Goal: Communication & Community: Answer question/provide support

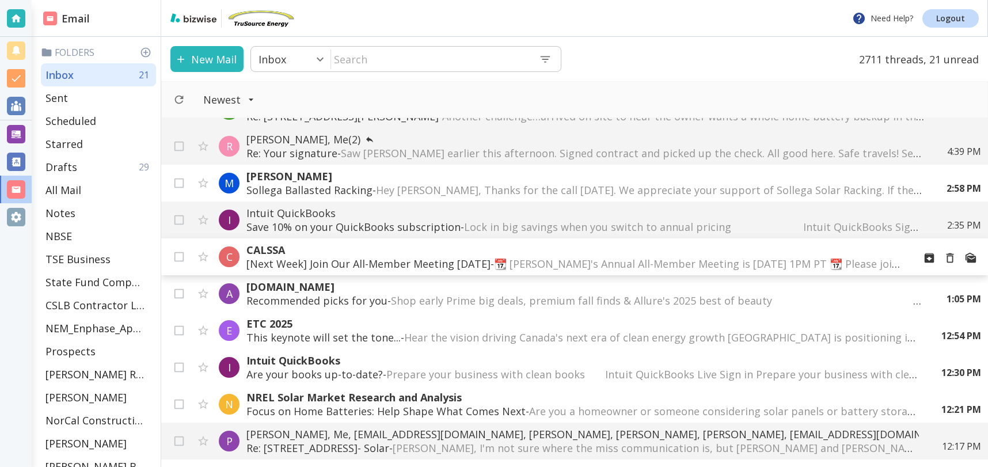
scroll to position [93, 0]
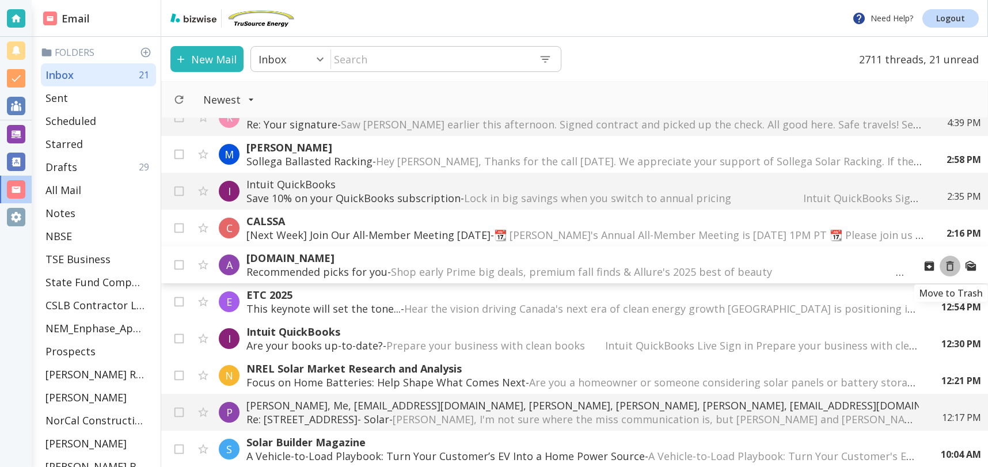
click at [951, 269] on icon "Move to Trash" at bounding box center [949, 266] width 13 height 13
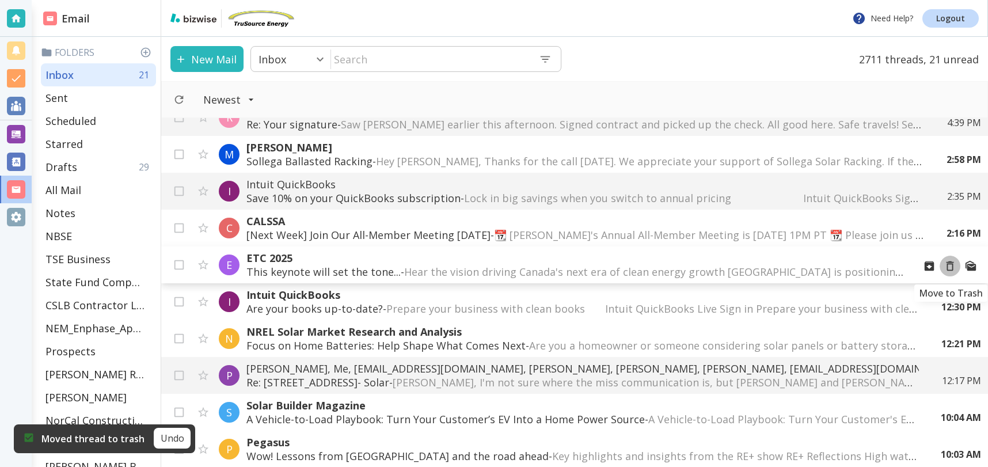
click at [950, 265] on icon "Move to Trash" at bounding box center [949, 266] width 13 height 13
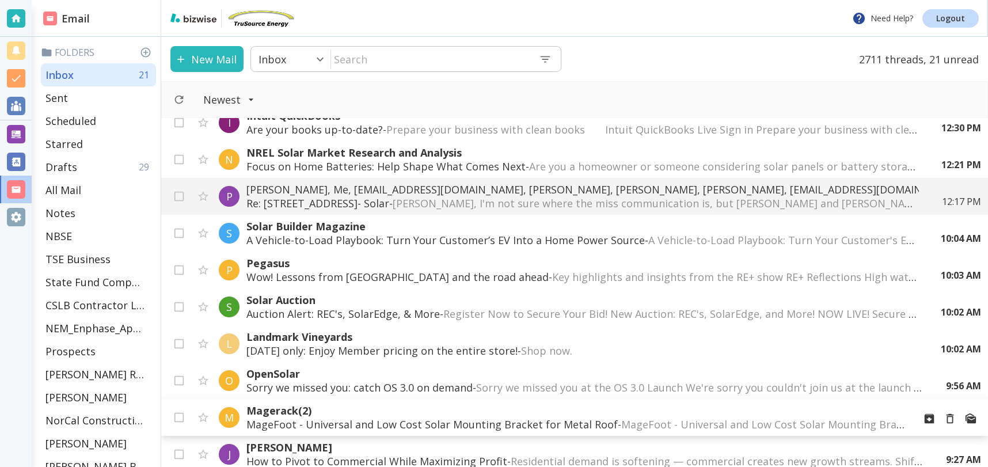
scroll to position [233, 0]
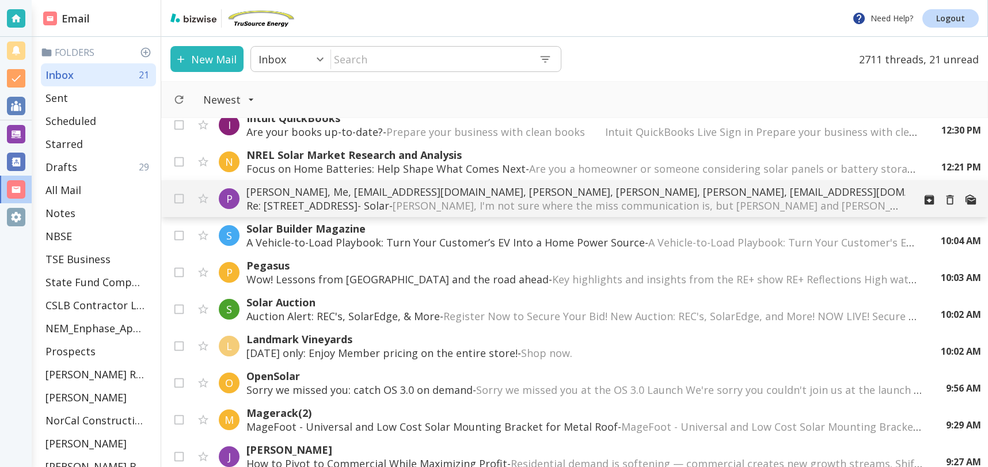
click at [360, 191] on p "[PERSON_NAME], Me, [EMAIL_ADDRESS][DOMAIN_NAME], [PERSON_NAME], [PERSON_NAME], …" at bounding box center [575, 192] width 659 height 14
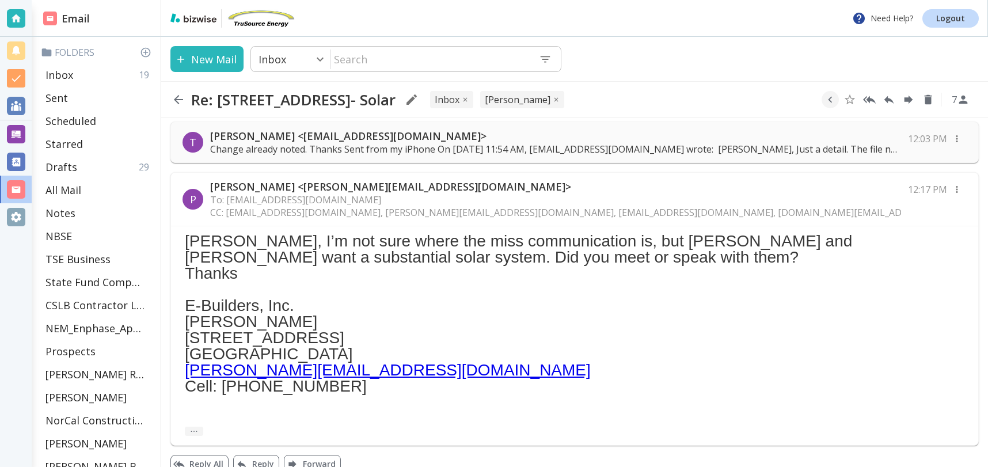
scroll to position [1037, 0]
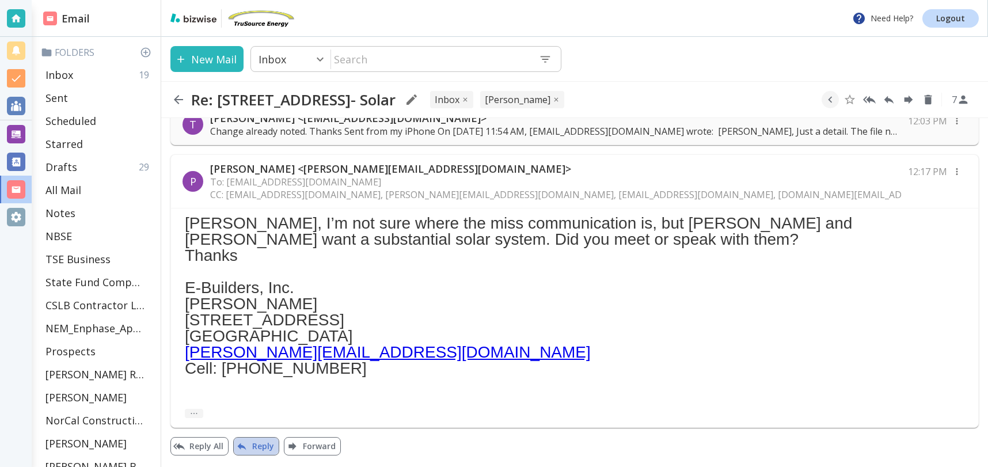
click at [253, 443] on button "Reply" at bounding box center [256, 446] width 46 height 18
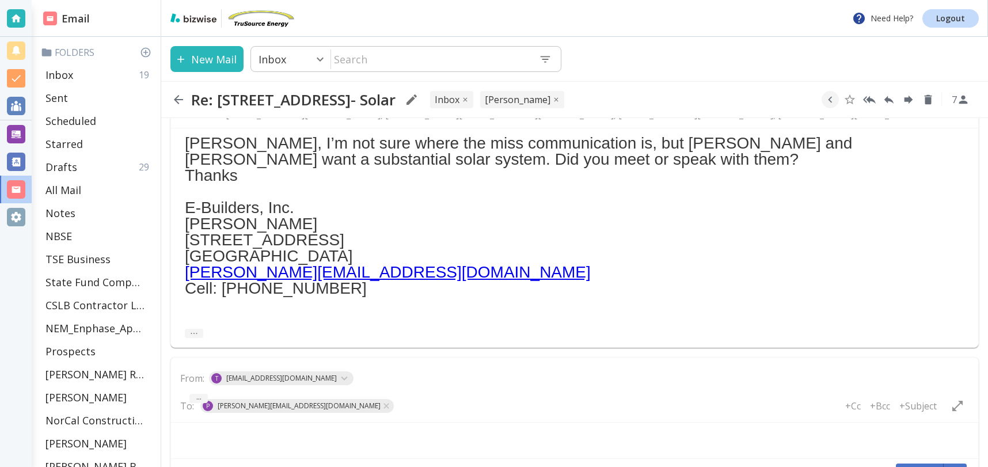
type textarea "<div class="bizwise_content"></div><div class="gmail_signature"><br>--<br><p>Th…"
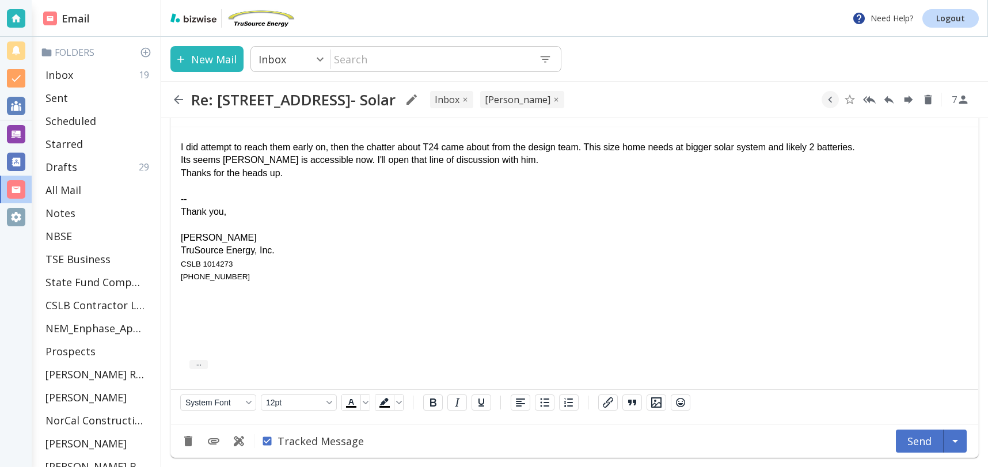
scroll to position [1414, 0]
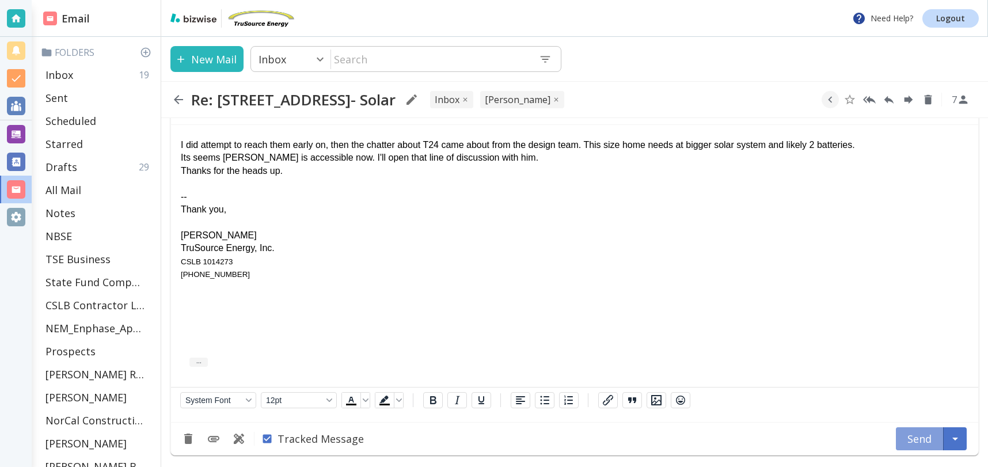
click at [919, 438] on button "Send" at bounding box center [920, 438] width 48 height 23
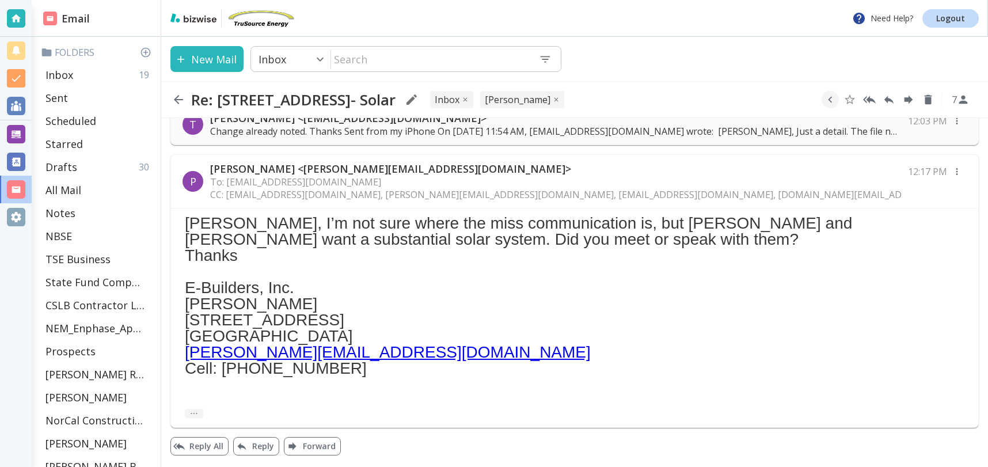
scroll to position [1173, 0]
